Goal: Information Seeking & Learning: Learn about a topic

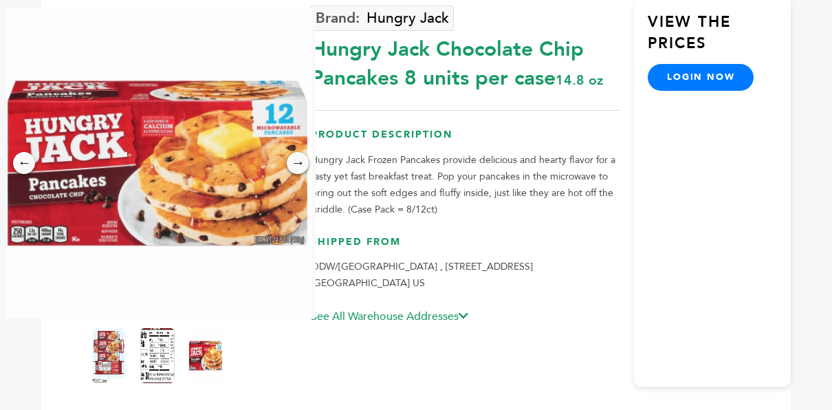
scroll to position [174, 0]
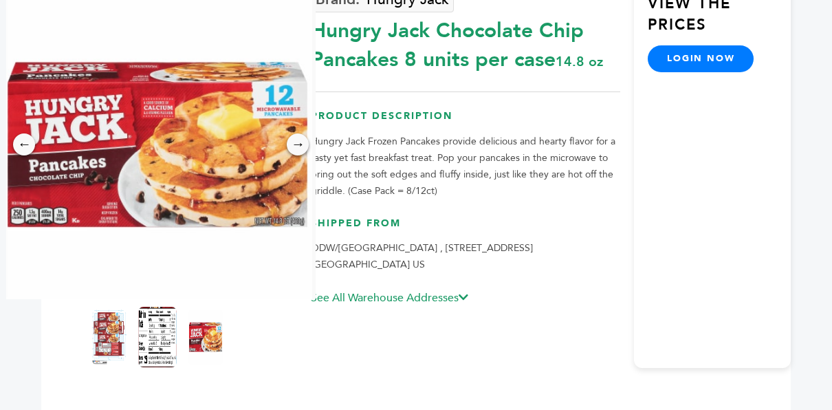
click at [140, 353] on img at bounding box center [158, 337] width 38 height 60
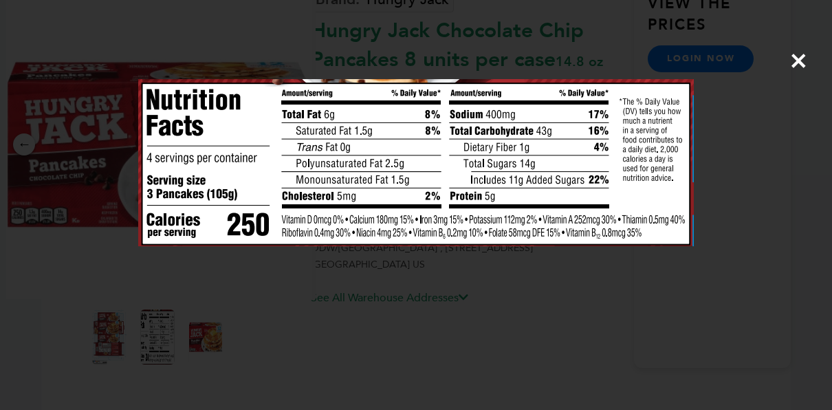
click at [790, 64] on span "×" at bounding box center [798, 60] width 19 height 38
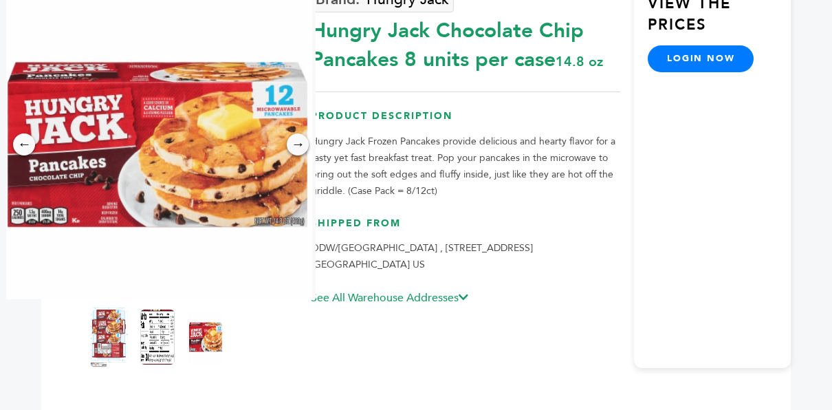
click at [107, 342] on img at bounding box center [110, 337] width 38 height 60
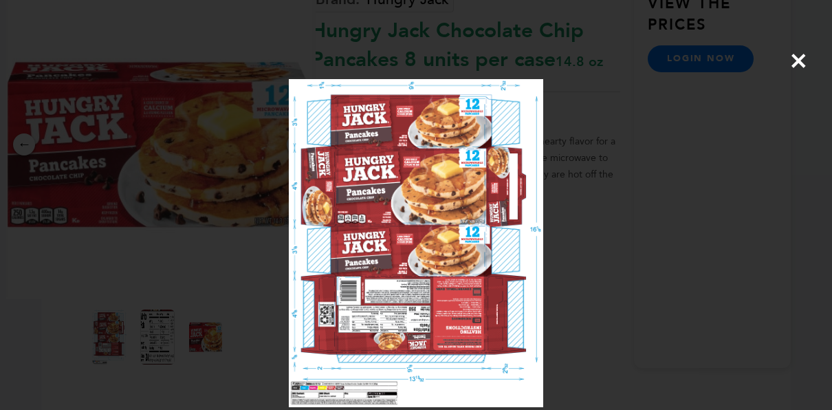
click at [0, 0] on img at bounding box center [0, 0] width 0 height 0
click at [795, 60] on span "×" at bounding box center [798, 60] width 19 height 38
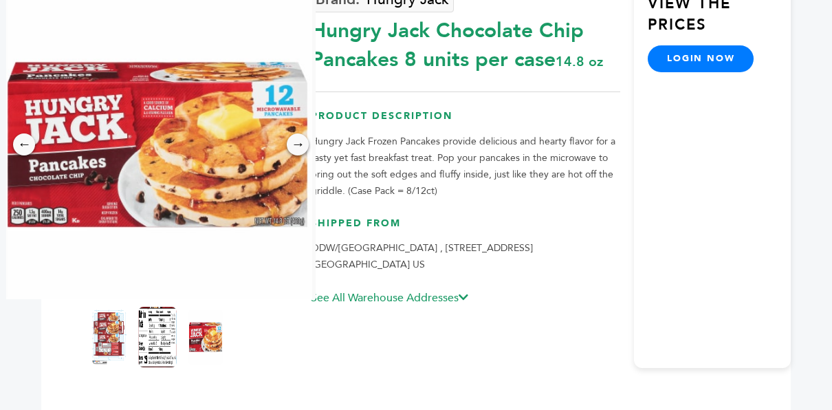
click at [144, 320] on img at bounding box center [158, 337] width 38 height 60
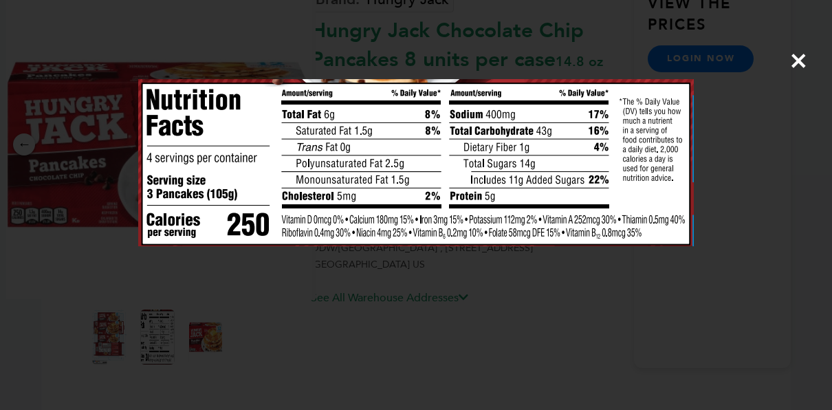
click at [800, 54] on span "×" at bounding box center [798, 60] width 19 height 38
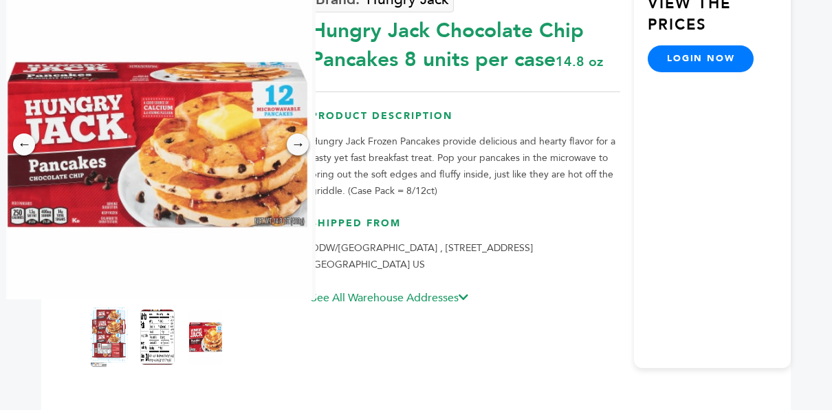
click at [91, 349] on img at bounding box center [110, 337] width 38 height 60
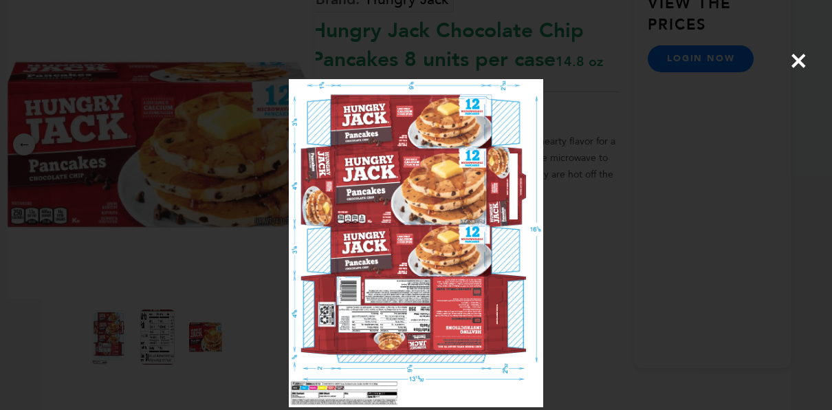
click at [803, 65] on span "×" at bounding box center [798, 60] width 19 height 38
